Goal: Navigation & Orientation: Find specific page/section

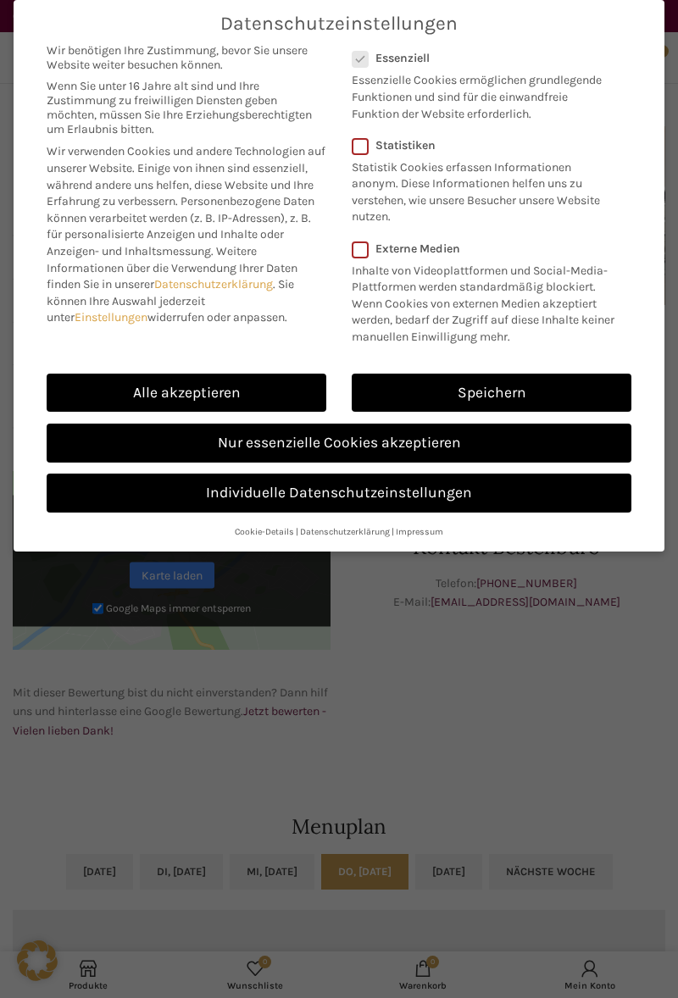
click at [236, 394] on link "Alle akzeptieren" at bounding box center [187, 393] width 280 height 39
checkbox input "true"
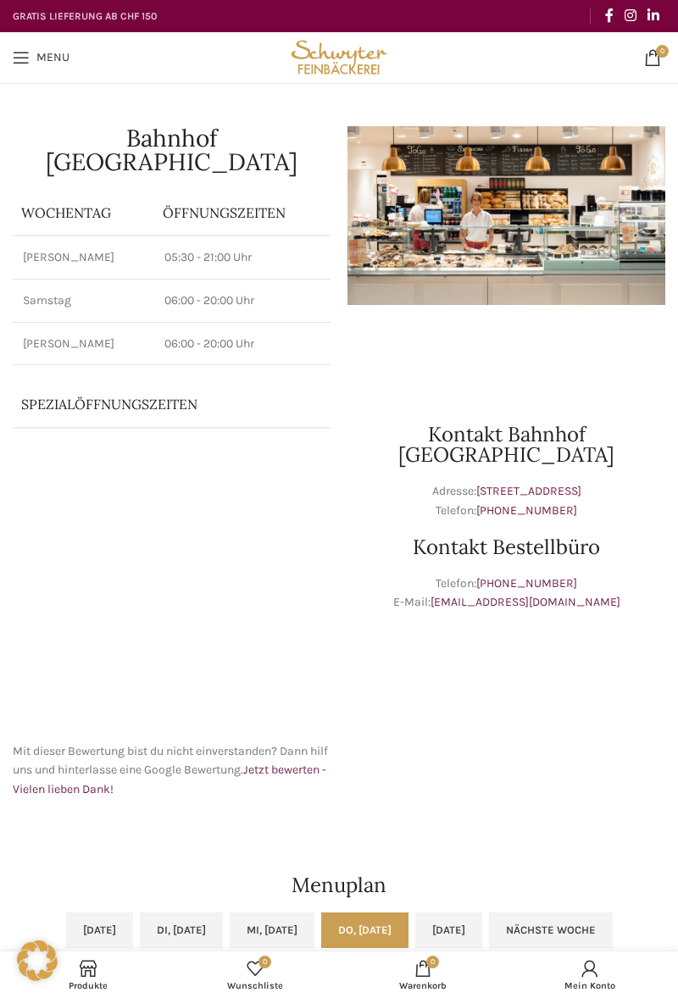
click at [23, 52] on span "Open mobile menu" at bounding box center [21, 57] width 17 height 17
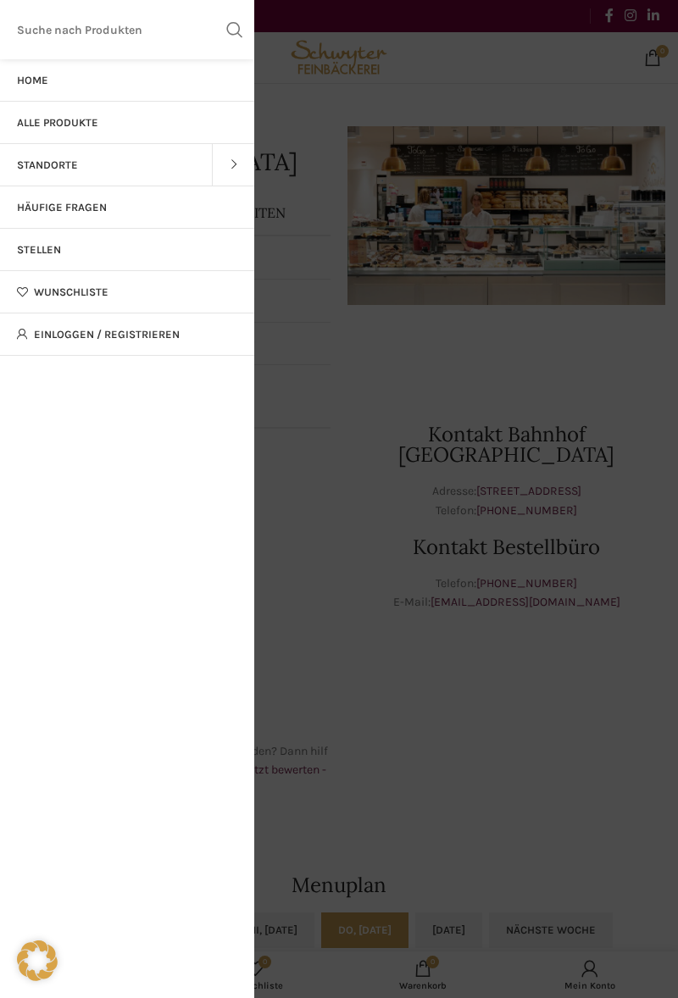
click at [56, 79] on link "Home" at bounding box center [127, 80] width 254 height 42
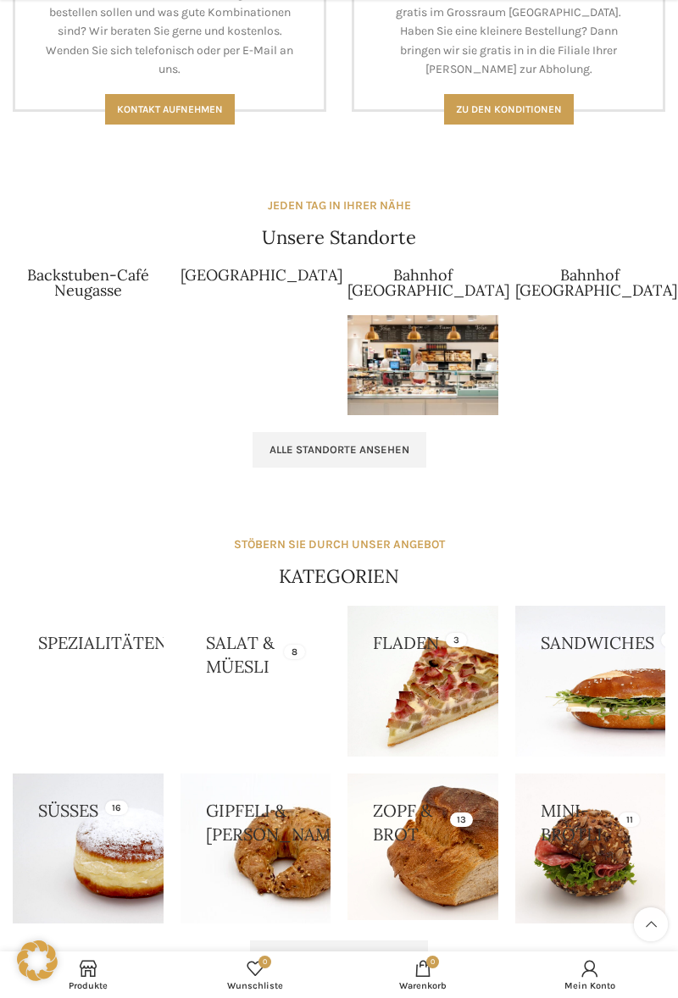
scroll to position [1539, 0]
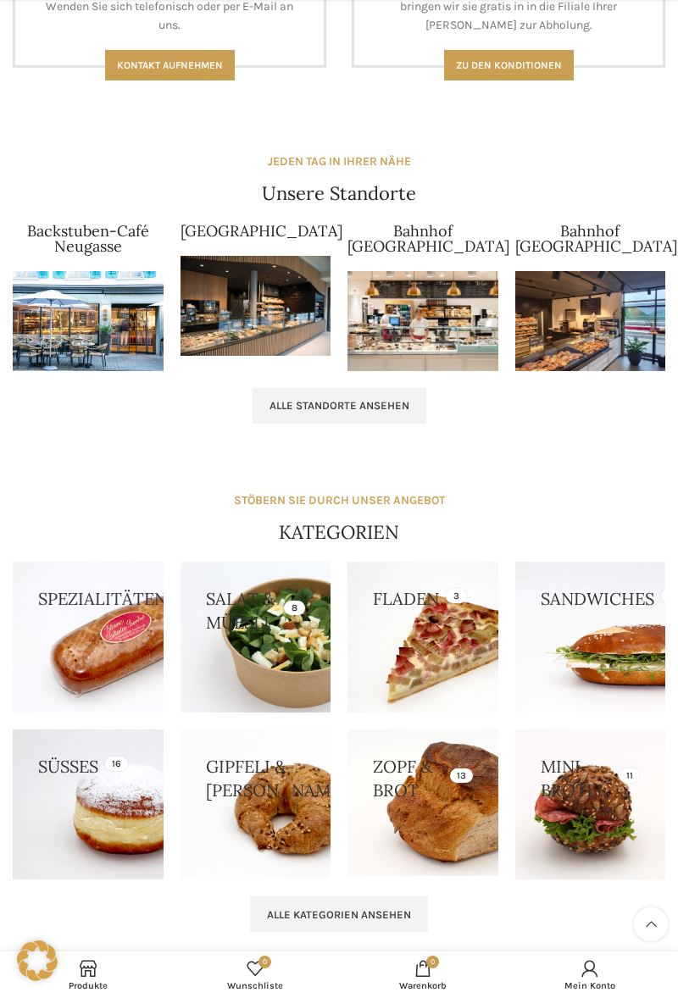
click at [458, 324] on img at bounding box center [422, 321] width 151 height 100
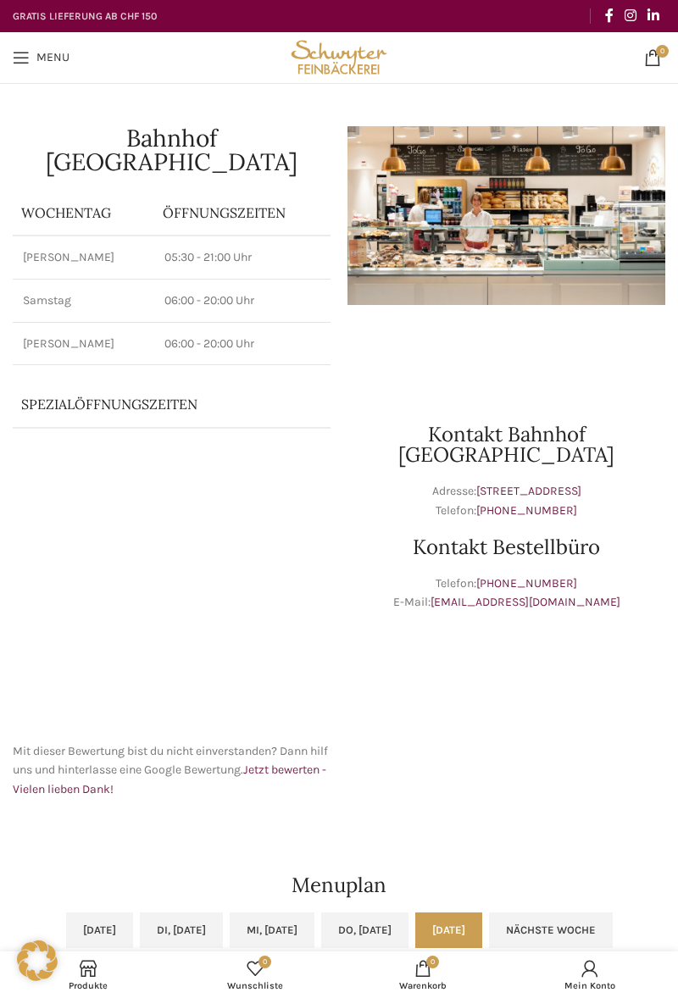
click at [597, 237] on img at bounding box center [506, 215] width 318 height 179
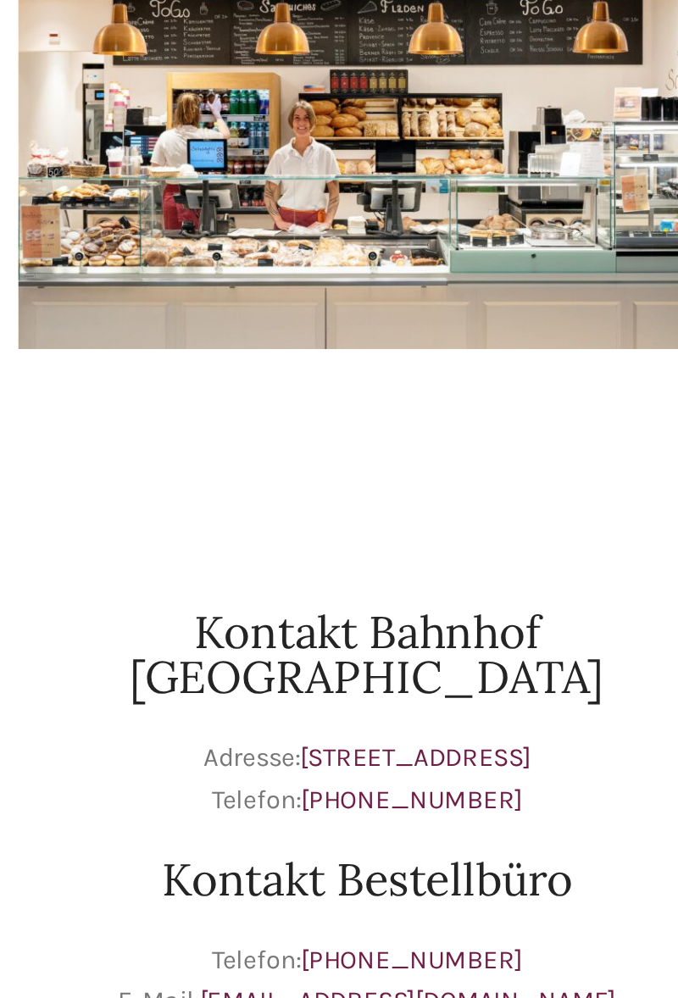
scroll to position [7, 0]
